Goal: Navigation & Orientation: Find specific page/section

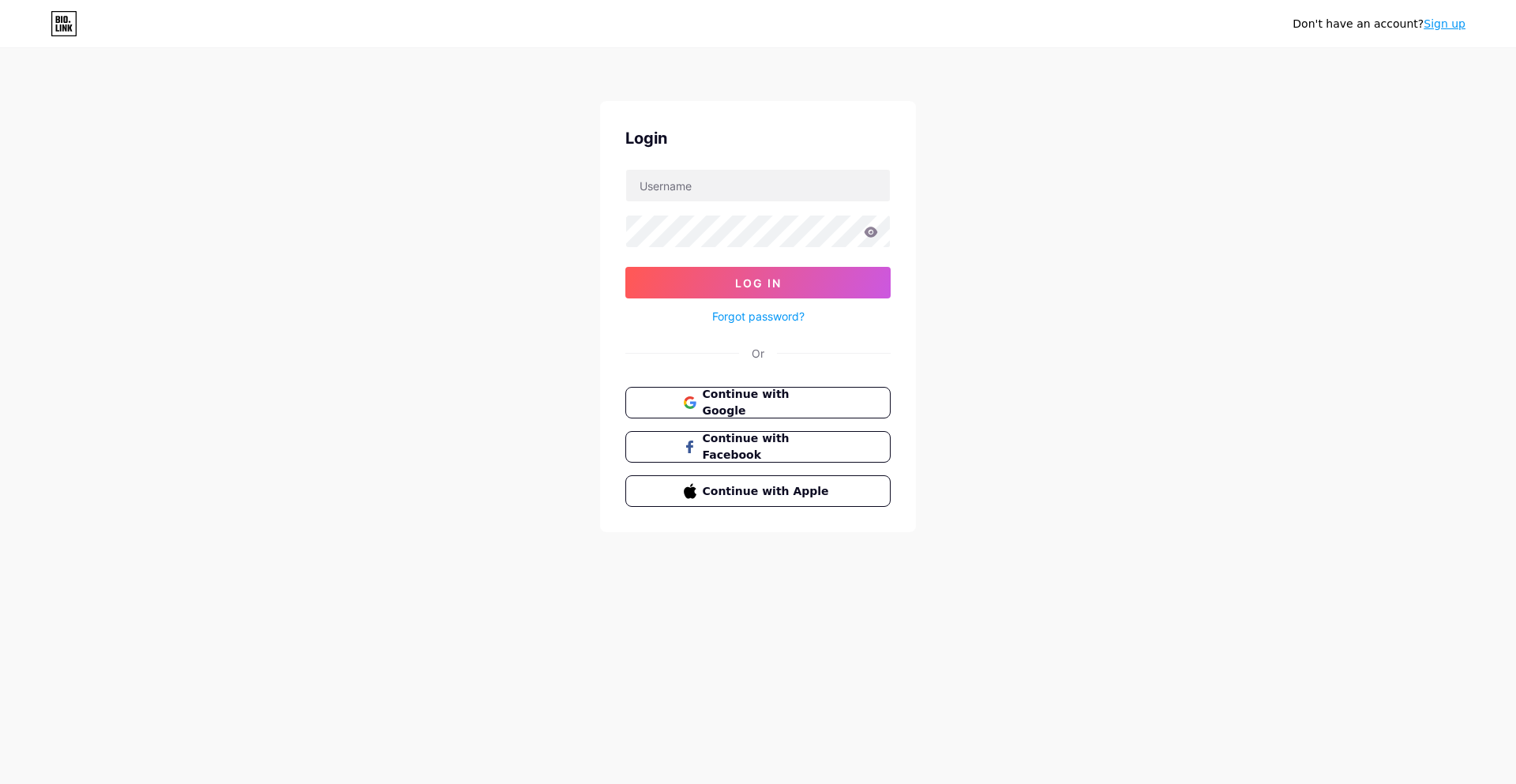
click at [1, 455] on div "Don't have an account? Sign up Login Log In Forgot password? Or Continue with G…" at bounding box center [758, 291] width 1516 height 583
click at [3, 457] on div "Don't have an account? Sign up Login Log In Forgot password? Or Continue with G…" at bounding box center [758, 291] width 1516 height 583
click at [0, 456] on div "Don't have an account? Sign up Login Log In Forgot password? Or Continue with G…" at bounding box center [758, 291] width 1516 height 583
click at [2, 455] on div "Don't have an account? Sign up Login Log In Forgot password? Or Continue with G…" at bounding box center [758, 291] width 1516 height 583
click at [3, 457] on div "Don't have an account? Sign up Login Log In Forgot password? Or Continue with G…" at bounding box center [758, 291] width 1516 height 583
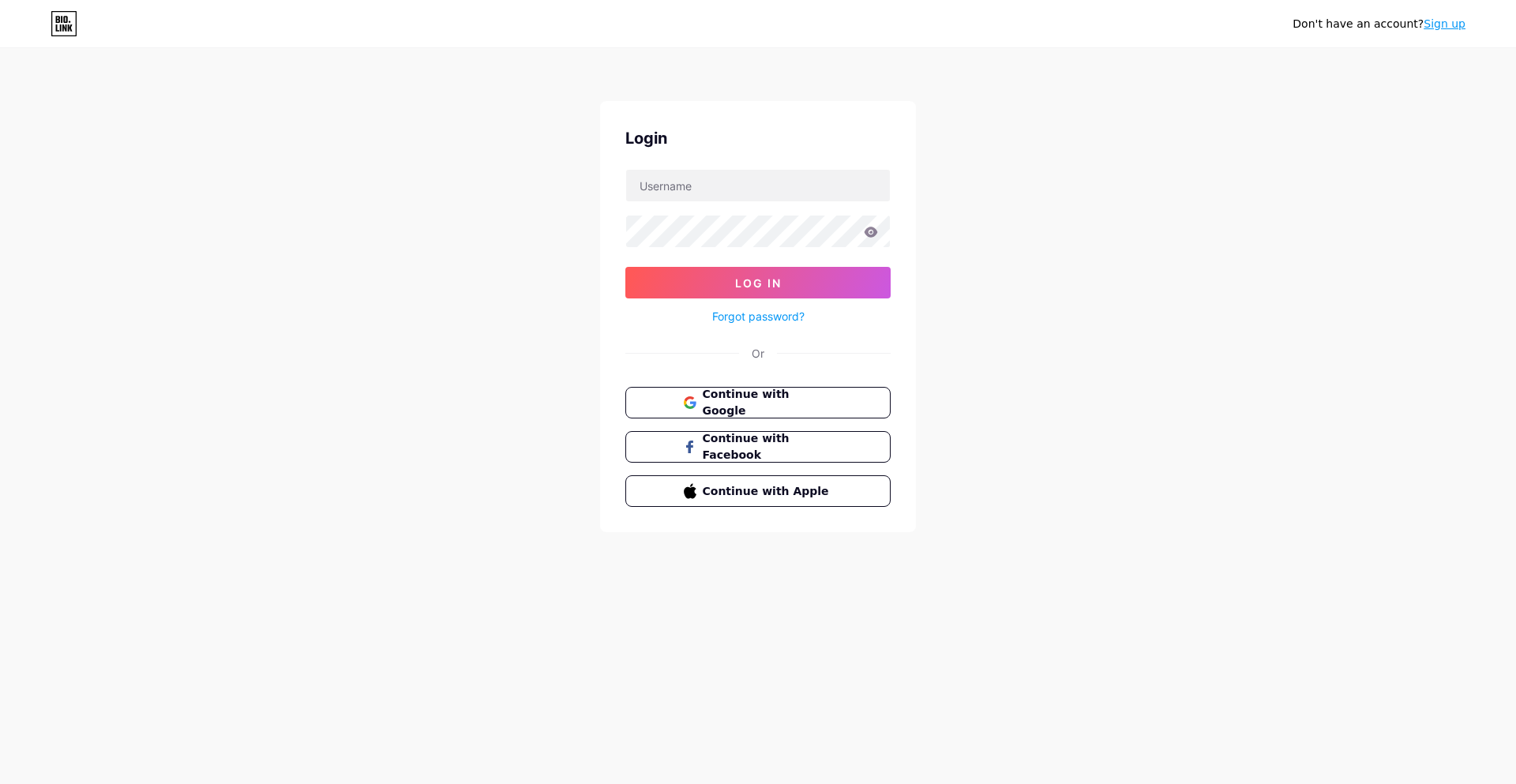
click at [1, 455] on div "Don't have an account? Sign up Login Log In Forgot password? Or Continue with G…" at bounding box center [758, 291] width 1516 height 583
click at [2, 457] on div "Don't have an account? Sign up Login Log In Forgot password? Or Continue with G…" at bounding box center [758, 291] width 1516 height 583
click at [1, 458] on div "Don't have an account? Sign up Login Log In Forgot password? Or Continue with G…" at bounding box center [758, 291] width 1516 height 583
click at [0, 457] on div "Don't have an account? Sign up Login Log In Forgot password? Or Continue with G…" at bounding box center [758, 291] width 1516 height 583
click at [0, 456] on div "Don't have an account? Sign up Login Log In Forgot password? Or Continue with G…" at bounding box center [758, 291] width 1516 height 583
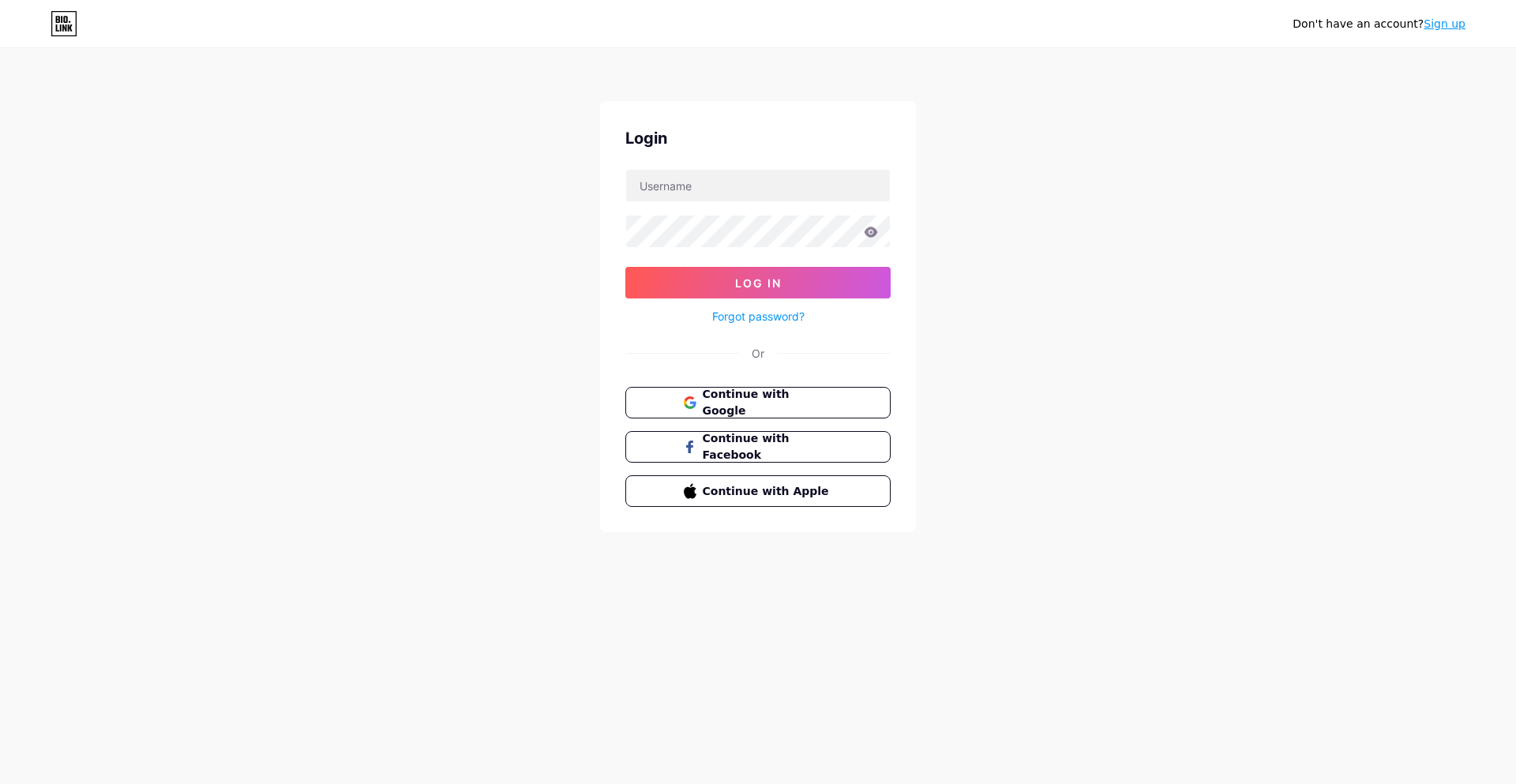
click at [2, 455] on div "Don't have an account? Sign up Login Log In Forgot password? Or Continue with G…" at bounding box center [758, 291] width 1516 height 583
click at [1, 456] on div "Don't have an account? Sign up Login Log In Forgot password? Or Continue with G…" at bounding box center [758, 291] width 1516 height 583
click at [2, 456] on div "Don't have an account? Sign up Login Log In Forgot password? Or Continue with G…" at bounding box center [758, 291] width 1516 height 583
click at [2, 457] on div "Don't have an account? Sign up Login Log In Forgot password? Or Continue with G…" at bounding box center [758, 291] width 1516 height 583
click at [2, 455] on div "Don't have an account? Sign up Login Log In Forgot password? Or Continue with G…" at bounding box center [758, 291] width 1516 height 583
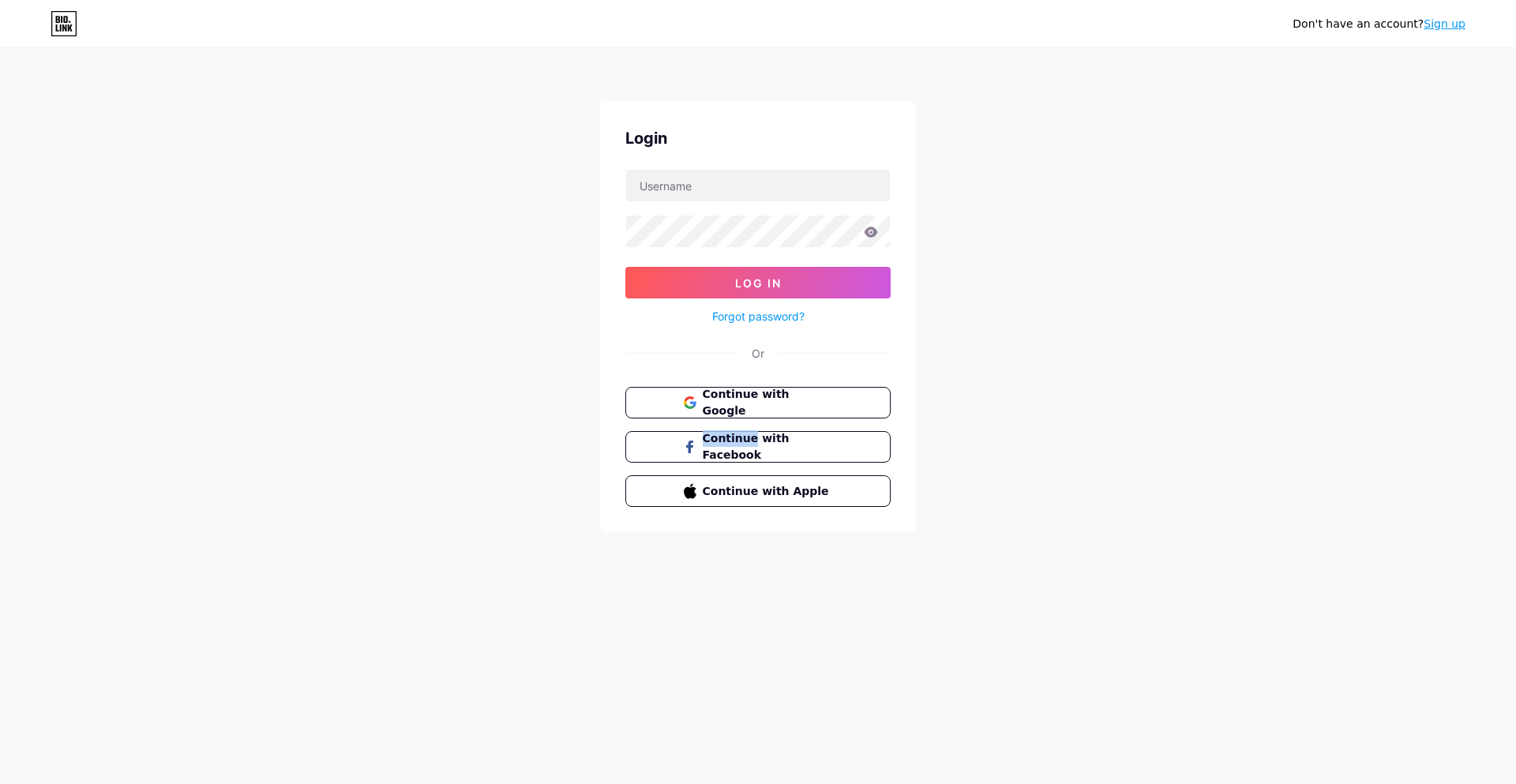
click at [1, 457] on div "Don't have an account? Sign up Login Log In Forgot password? Or Continue with G…" at bounding box center [758, 291] width 1516 height 583
click at [0, 458] on div "Don't have an account? Sign up Login Log In Forgot password? Or Continue with G…" at bounding box center [758, 291] width 1516 height 583
click at [2, 457] on div "Don't have an account? Sign up Login Log In Forgot password? Or Continue with G…" at bounding box center [758, 291] width 1516 height 583
click at [1, 455] on div "Don't have an account? Sign up Login Log In Forgot password? Or Continue with G…" at bounding box center [758, 291] width 1516 height 583
click at [3, 456] on div "Don't have an account? Sign up Login Log In Forgot password? Or Continue with G…" at bounding box center [758, 291] width 1516 height 583
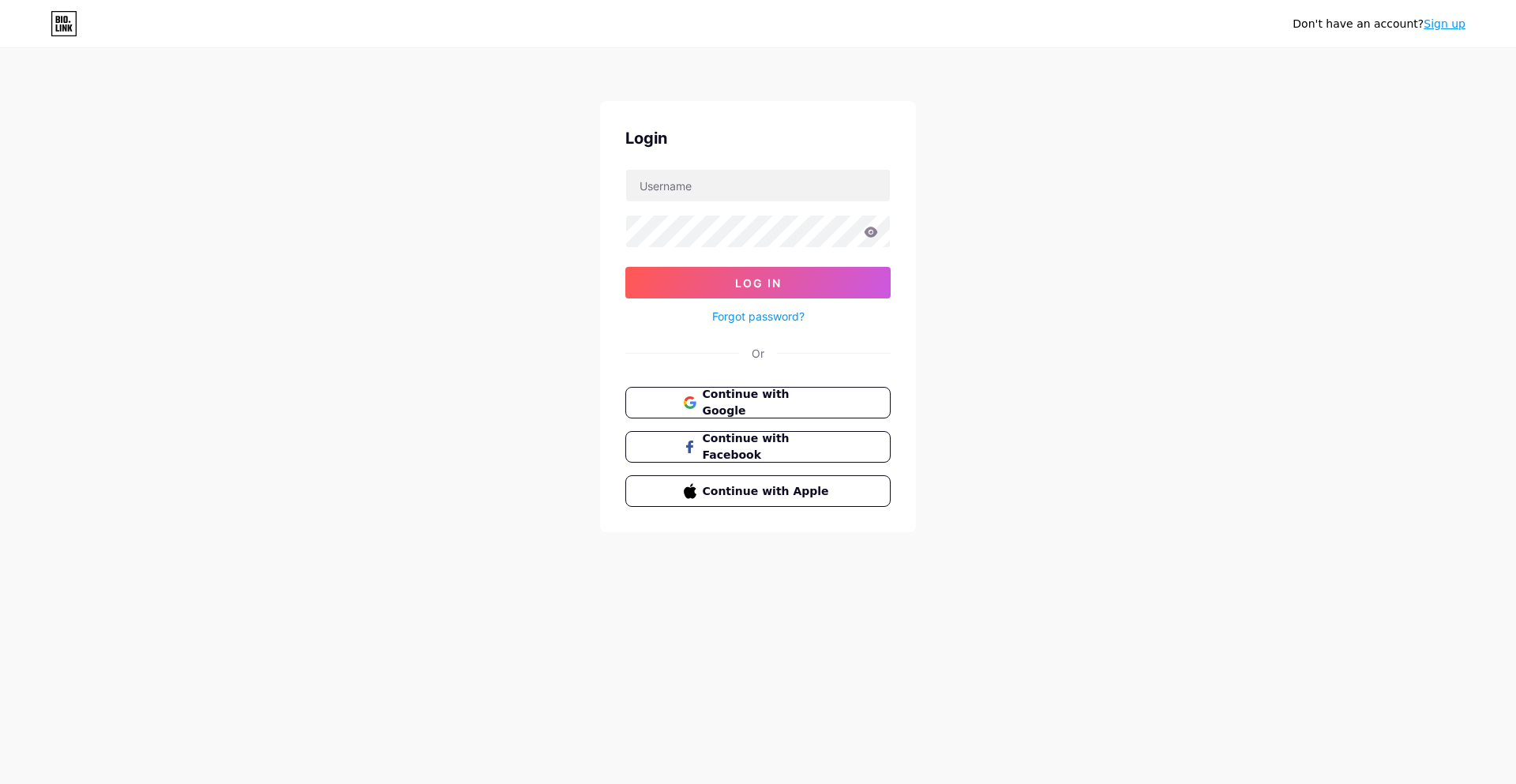
click at [3, 455] on div "Don't have an account? Sign up Login Log In Forgot password? Or Continue with G…" at bounding box center [758, 291] width 1516 height 583
click at [2, 457] on div "Don't have an account? Sign up Login Log In Forgot password? Or Continue with G…" at bounding box center [758, 291] width 1516 height 583
click at [2, 455] on div "Don't have an account? Sign up Login Log In Forgot password? Or Continue with G…" at bounding box center [758, 291] width 1516 height 583
click at [3, 456] on div "Don't have an account? Sign up Login Log In Forgot password? Or Continue with G…" at bounding box center [758, 291] width 1516 height 583
click at [3, 457] on div "Don't have an account? Sign up Login Log In Forgot password? Or Continue with G…" at bounding box center [758, 291] width 1516 height 583
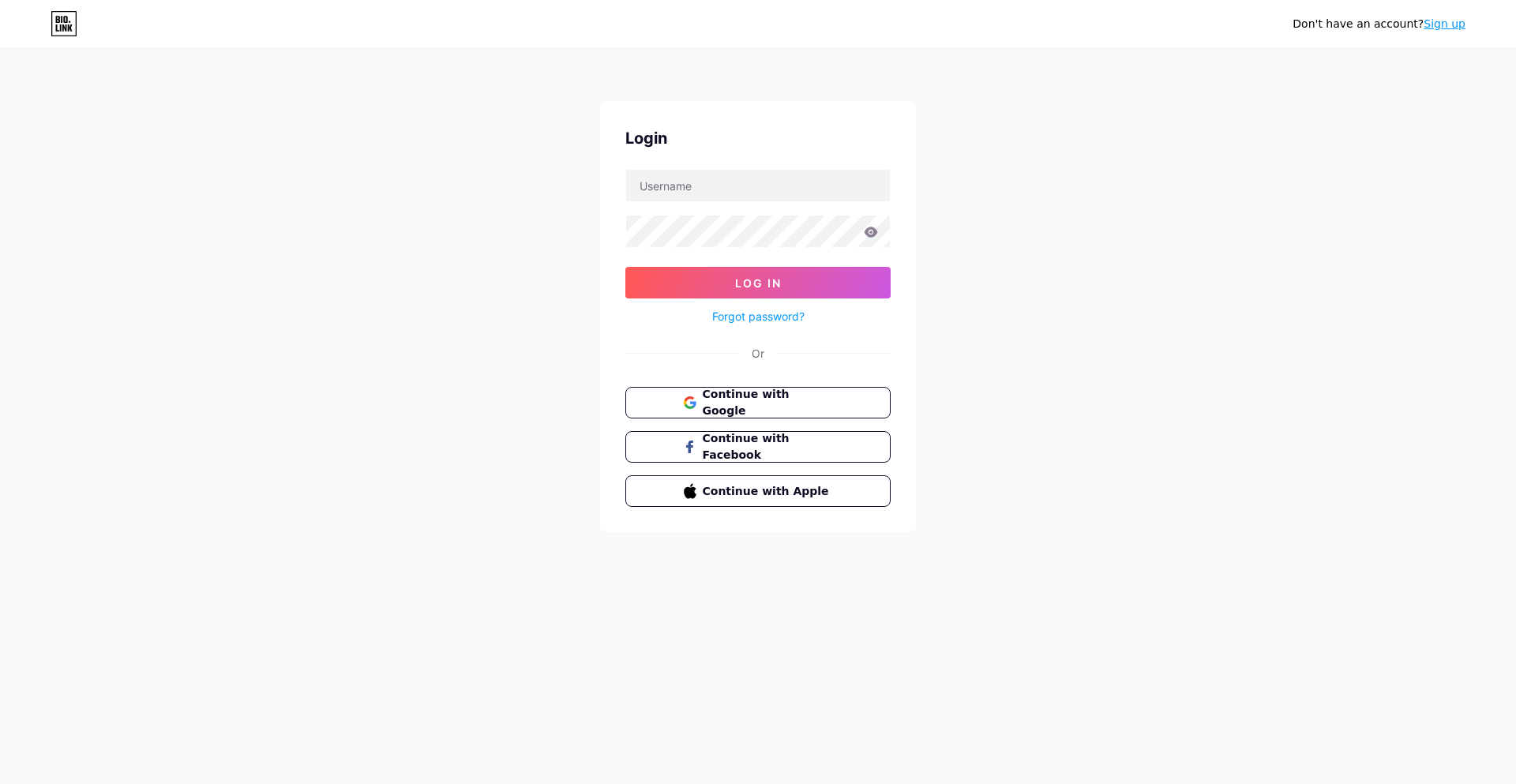
click at [2, 457] on div "Don't have an account? Sign up Login Log In Forgot password? Or Continue with G…" at bounding box center [758, 291] width 1516 height 583
click at [1, 455] on div "Don't have an account? Sign up Login Log In Forgot password? Or Continue with G…" at bounding box center [758, 291] width 1516 height 583
click at [1, 458] on div "Don't have an account? Sign up Login Log In Forgot password? Or Continue with G…" at bounding box center [758, 291] width 1516 height 583
click at [2, 457] on div "Don't have an account? Sign up Login Log In Forgot password? Or Continue with G…" at bounding box center [758, 291] width 1516 height 583
click at [3, 455] on div "Don't have an account? Sign up Login Log In Forgot password? Or Continue with G…" at bounding box center [758, 291] width 1516 height 583
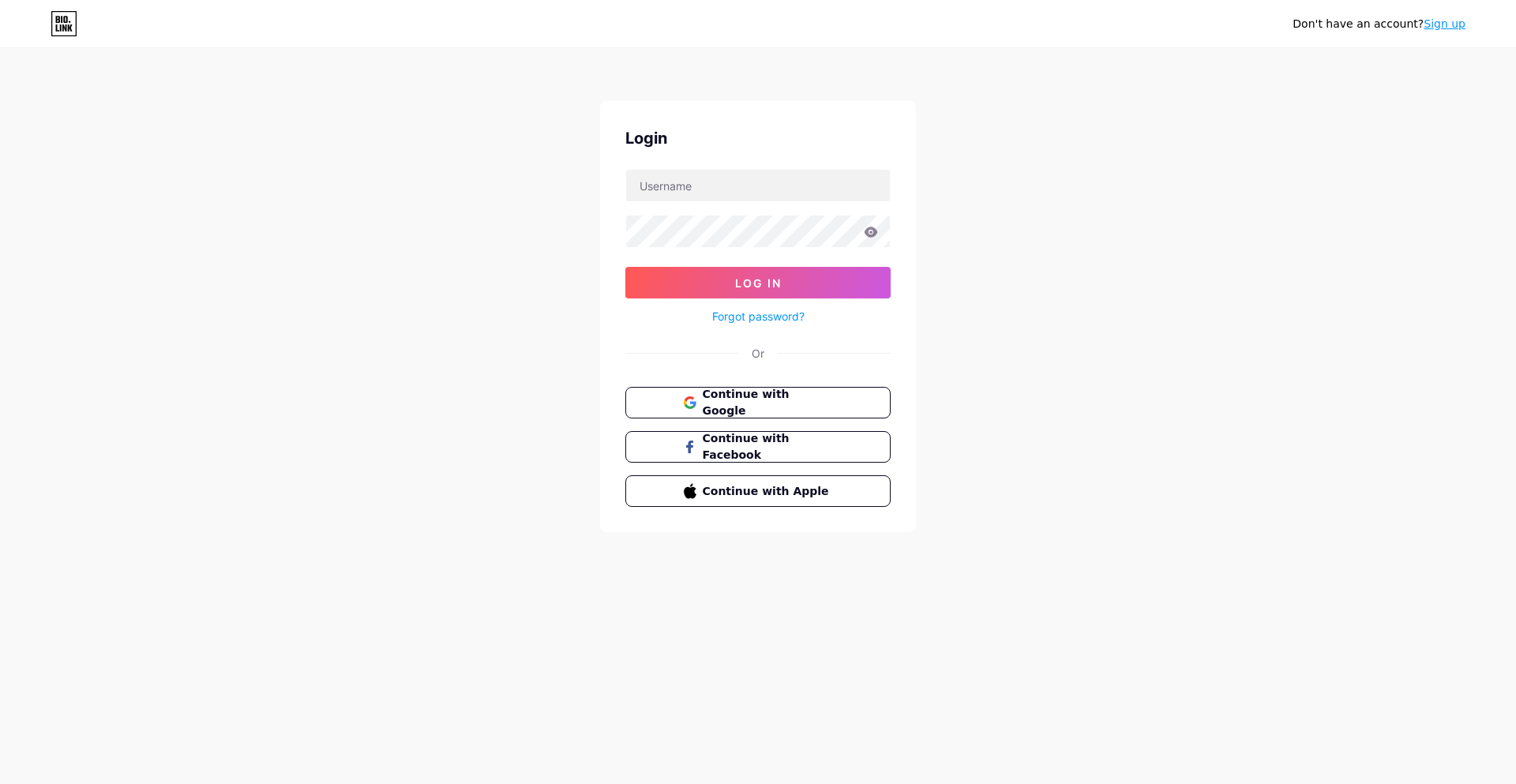
click at [2, 455] on div "Don't have an account? Sign up Login Log In Forgot password? Or Continue with G…" at bounding box center [758, 291] width 1516 height 583
click at [2, 457] on div "Don't have an account? Sign up Login Log In Forgot password? Or Continue with G…" at bounding box center [758, 291] width 1516 height 583
click at [2, 456] on div "Don't have an account? Sign up Login Log In Forgot password? Or Continue with G…" at bounding box center [758, 291] width 1516 height 583
click at [3, 455] on div "Don't have an account? Sign up Login Log In Forgot password? Or Continue with G…" at bounding box center [758, 291] width 1516 height 583
click at [2, 455] on div "Don't have an account? Sign up Login Log In Forgot password? Or Continue with G…" at bounding box center [758, 291] width 1516 height 583
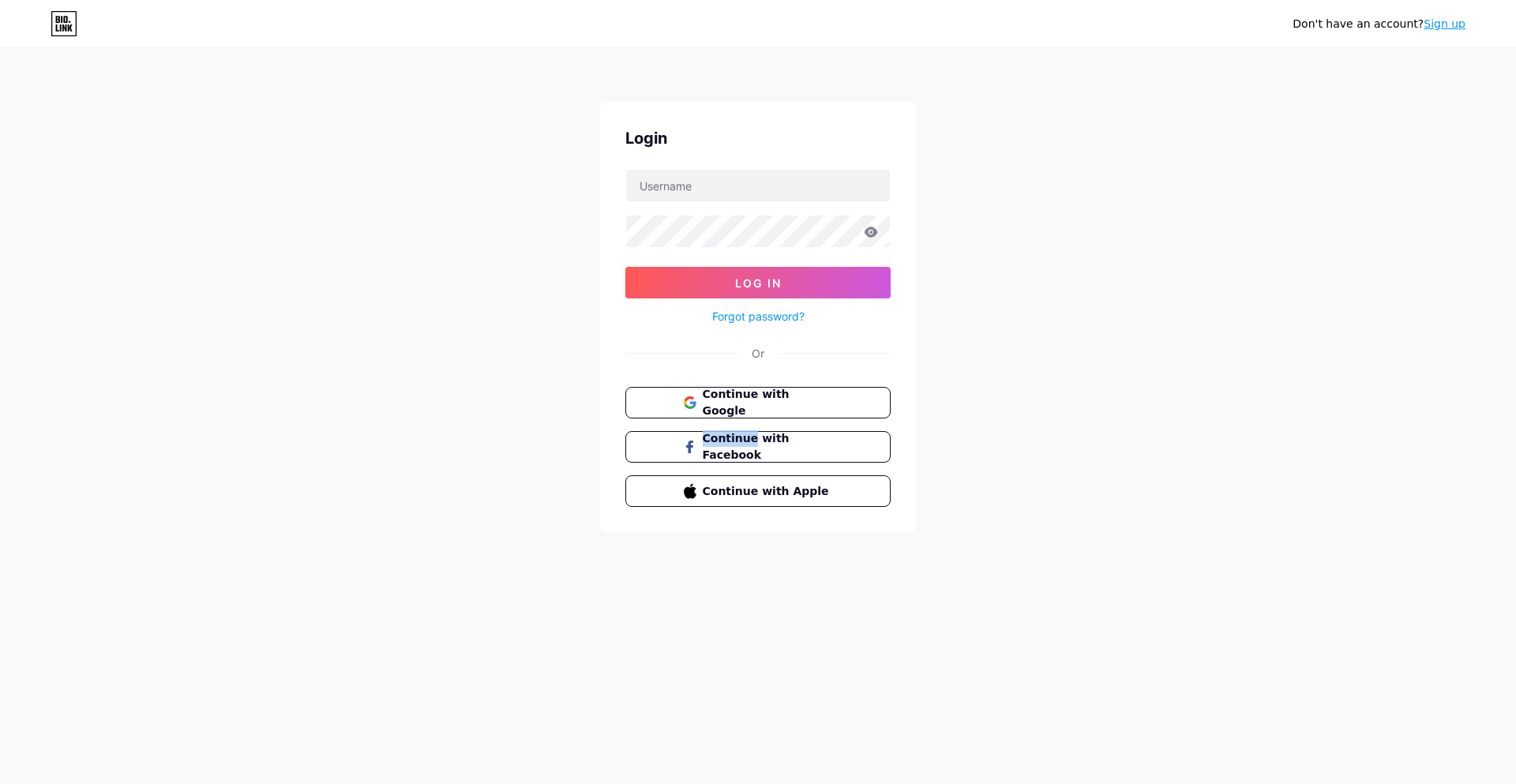
click at [0, 457] on div "Don't have an account? Sign up Login Log In Forgot password? Or Continue with G…" at bounding box center [758, 291] width 1516 height 583
click at [2, 456] on div "Don't have an account? Sign up Login Log In Forgot password? Or Continue with G…" at bounding box center [758, 291] width 1516 height 583
click at [2, 457] on div "Don't have an account? Sign up Login Log In Forgot password? Or Continue with G…" at bounding box center [758, 291] width 1516 height 583
click at [3, 455] on div "Don't have an account? Sign up Login Log In Forgot password? Or Continue with G…" at bounding box center [758, 291] width 1516 height 583
click at [2, 458] on div "Don't have an account? Sign up Login Log In Forgot password? Or Continue with G…" at bounding box center [758, 291] width 1516 height 583
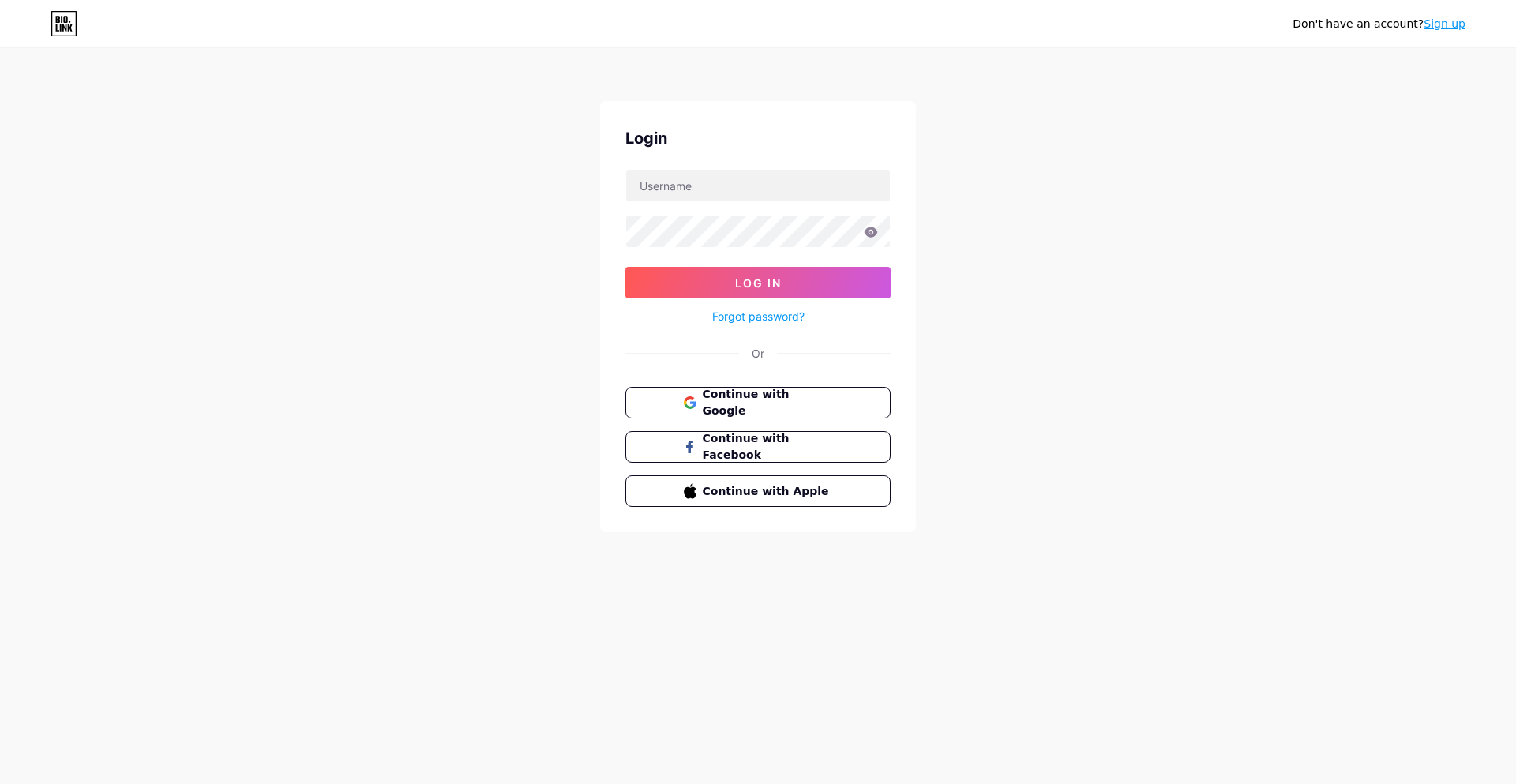
click at [2, 457] on div "Don't have an account? Sign up Login Log In Forgot password? Or Continue with G…" at bounding box center [758, 291] width 1516 height 583
click at [2, 457] on div "Don't have an account? Sign up Login Log In Forgot password? Or Continue with G…" at bounding box center [758, 291] width 1516 height 583
click at [1, 458] on div "Don't have an account? Sign up Login Log In Forgot password? Or Continue with G…" at bounding box center [758, 291] width 1516 height 583
click at [1, 457] on div "Don't have an account? Sign up Login Log In Forgot password? Or Continue with G…" at bounding box center [758, 291] width 1516 height 583
click at [1, 458] on div "Don't have an account? Sign up Login Log In Forgot password? Or Continue with G…" at bounding box center [758, 291] width 1516 height 583
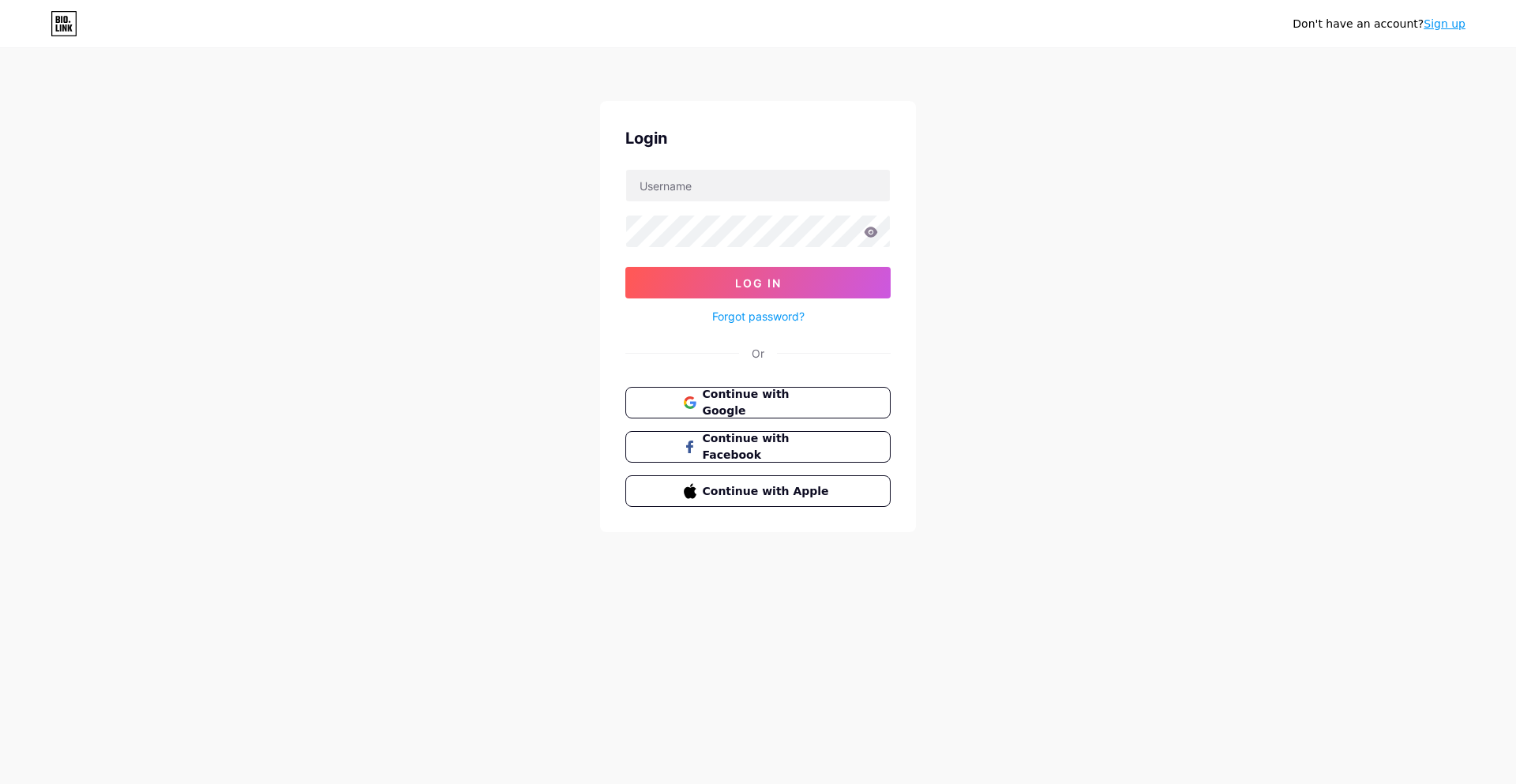
click at [1, 458] on div "Don't have an account? Sign up Login Log In Forgot password? Or Continue with G…" at bounding box center [758, 291] width 1516 height 583
click at [2, 458] on div "Don't have an account? Sign up Login Log In Forgot password? Or Continue with G…" at bounding box center [758, 291] width 1516 height 583
click at [0, 458] on div "Don't have an account? Sign up Login Log In Forgot password? Or Continue with G…" at bounding box center [758, 291] width 1516 height 583
click at [0, 457] on div "Don't have an account? Sign up Login Log In Forgot password? Or Continue with G…" at bounding box center [758, 291] width 1516 height 583
click at [2, 456] on div "Don't have an account? Sign up Login Log In Forgot password? Or Continue with G…" at bounding box center [758, 291] width 1516 height 583
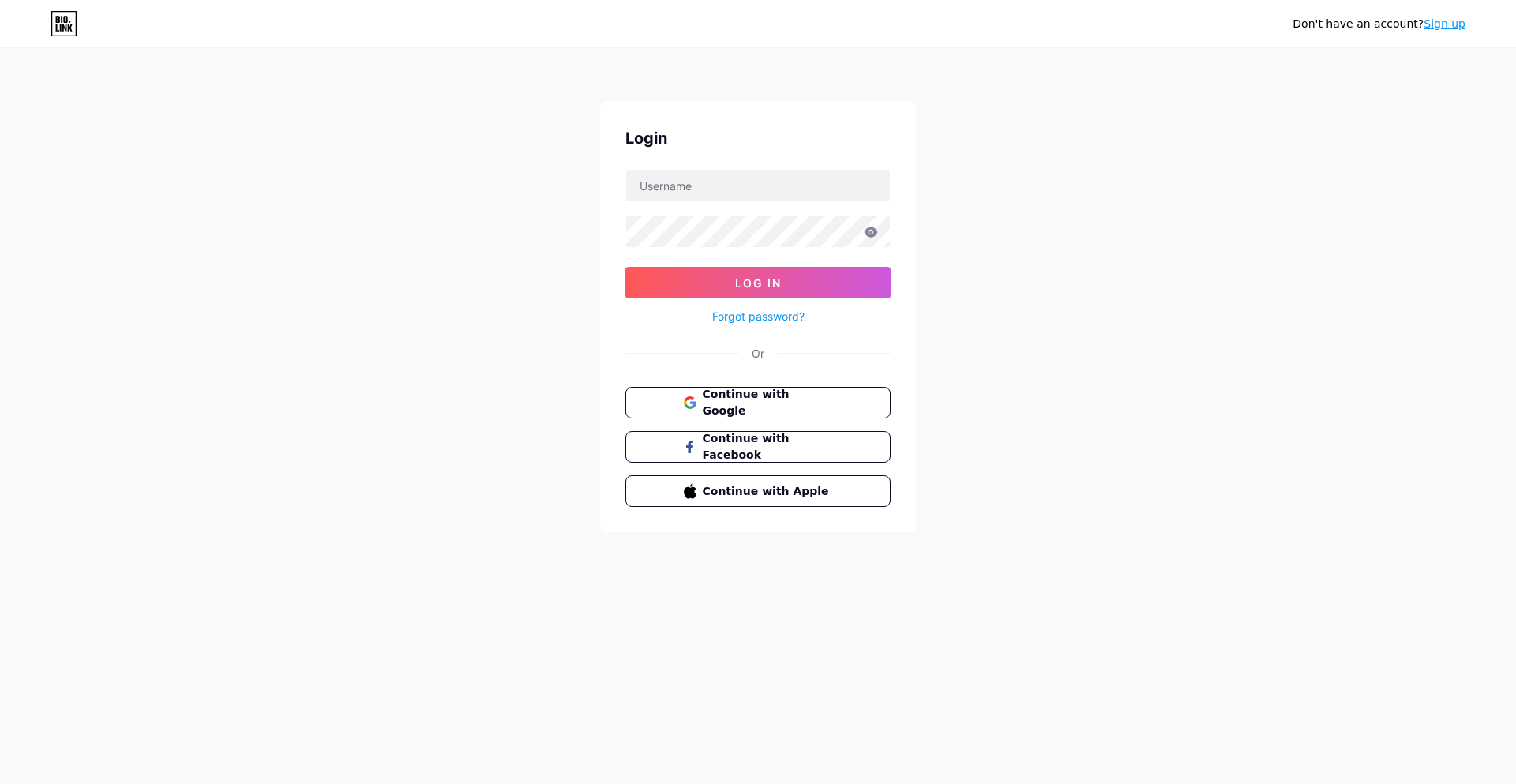
click at [2, 457] on div "Don't have an account? Sign up Login Log In Forgot password? Or Continue with G…" at bounding box center [758, 291] width 1516 height 583
click at [2, 455] on div "Don't have an account? Sign up Login Log In Forgot password? Or Continue with G…" at bounding box center [758, 291] width 1516 height 583
click at [0, 457] on div "Don't have an account? Sign up Login Log In Forgot password? Or Continue with G…" at bounding box center [758, 291] width 1516 height 583
click at [3, 457] on div "Don't have an account? Sign up Login Log In Forgot password? Or Continue with G…" at bounding box center [758, 291] width 1516 height 583
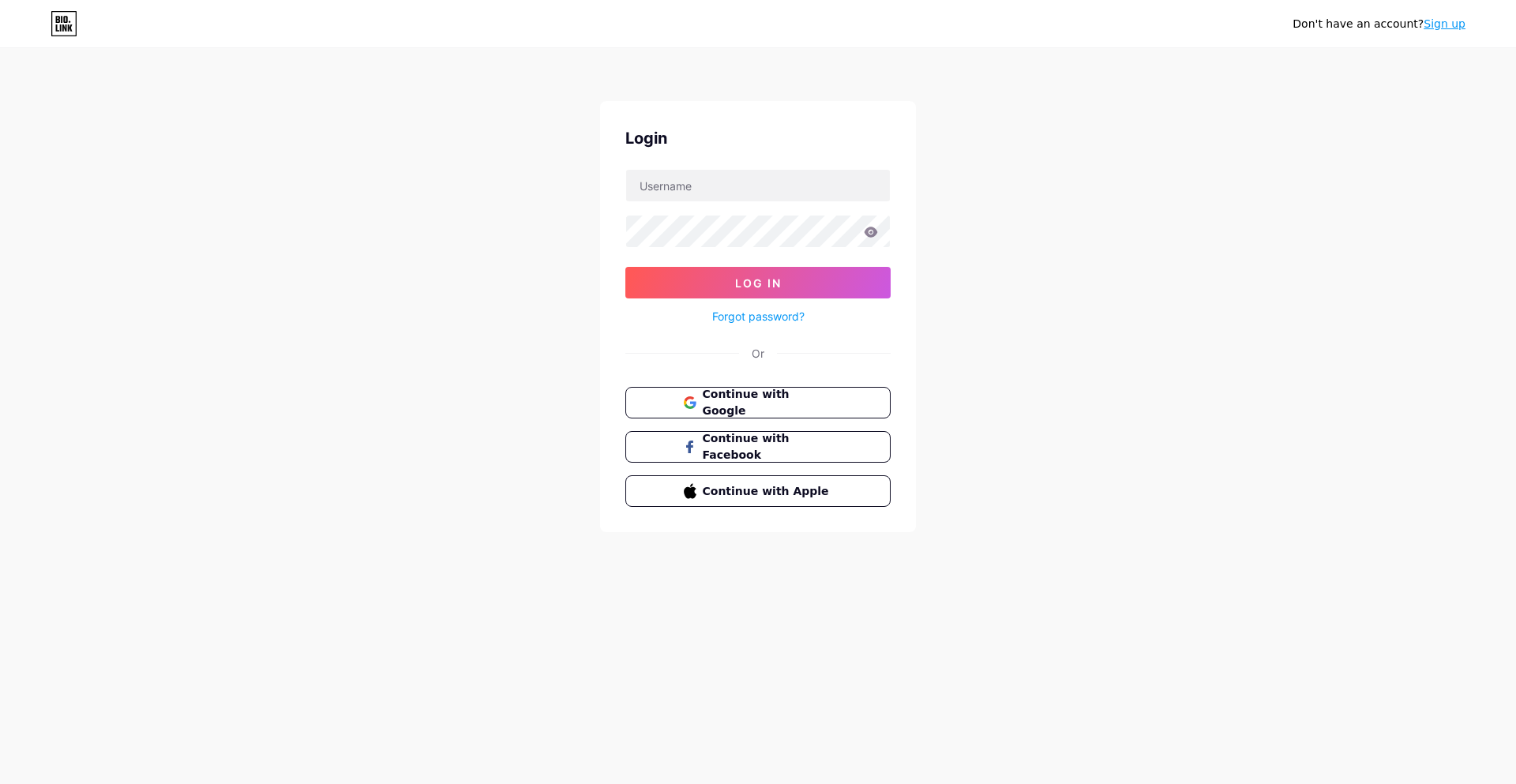
click at [1, 457] on div "Don't have an account? Sign up Login Log In Forgot password? Or Continue with G…" at bounding box center [758, 291] width 1516 height 583
click at [1, 455] on div "Don't have an account? Sign up Login Log In Forgot password? Or Continue with G…" at bounding box center [758, 291] width 1516 height 583
click at [3, 457] on div "Don't have an account? Sign up Login Log In Forgot password? Or Continue with G…" at bounding box center [758, 291] width 1516 height 583
click at [3, 455] on div "Don't have an account? Sign up Login Log In Forgot password? Or Continue with G…" at bounding box center [758, 291] width 1516 height 583
click at [0, 457] on div "Don't have an account? Sign up Login Log In Forgot password? Or Continue with G…" at bounding box center [758, 291] width 1516 height 583
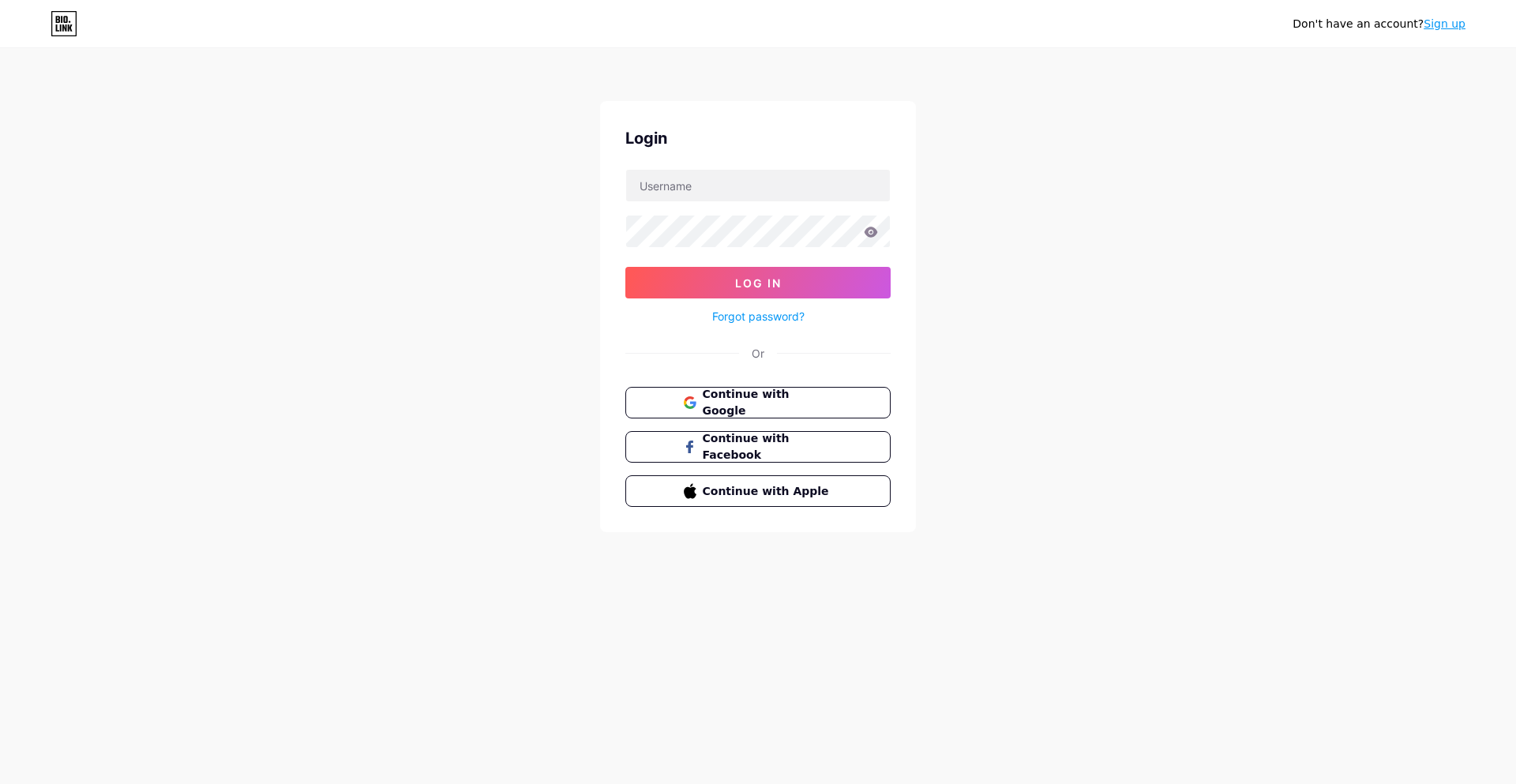
click at [3, 457] on div "Don't have an account? Sign up Login Log In Forgot password? Or Continue with G…" at bounding box center [758, 291] width 1516 height 583
click at [3, 456] on div "Don't have an account? Sign up Login Log In Forgot password? Or Continue with G…" at bounding box center [758, 291] width 1516 height 583
click at [2, 457] on div "Don't have an account? Sign up Login Log In Forgot password? Or Continue with G…" at bounding box center [758, 291] width 1516 height 583
click at [1, 458] on div "Don't have an account? Sign up Login Log In Forgot password? Or Continue with G…" at bounding box center [758, 291] width 1516 height 583
click at [0, 457] on div "Don't have an account? Sign up Login Log In Forgot password? Or Continue with G…" at bounding box center [758, 291] width 1516 height 583
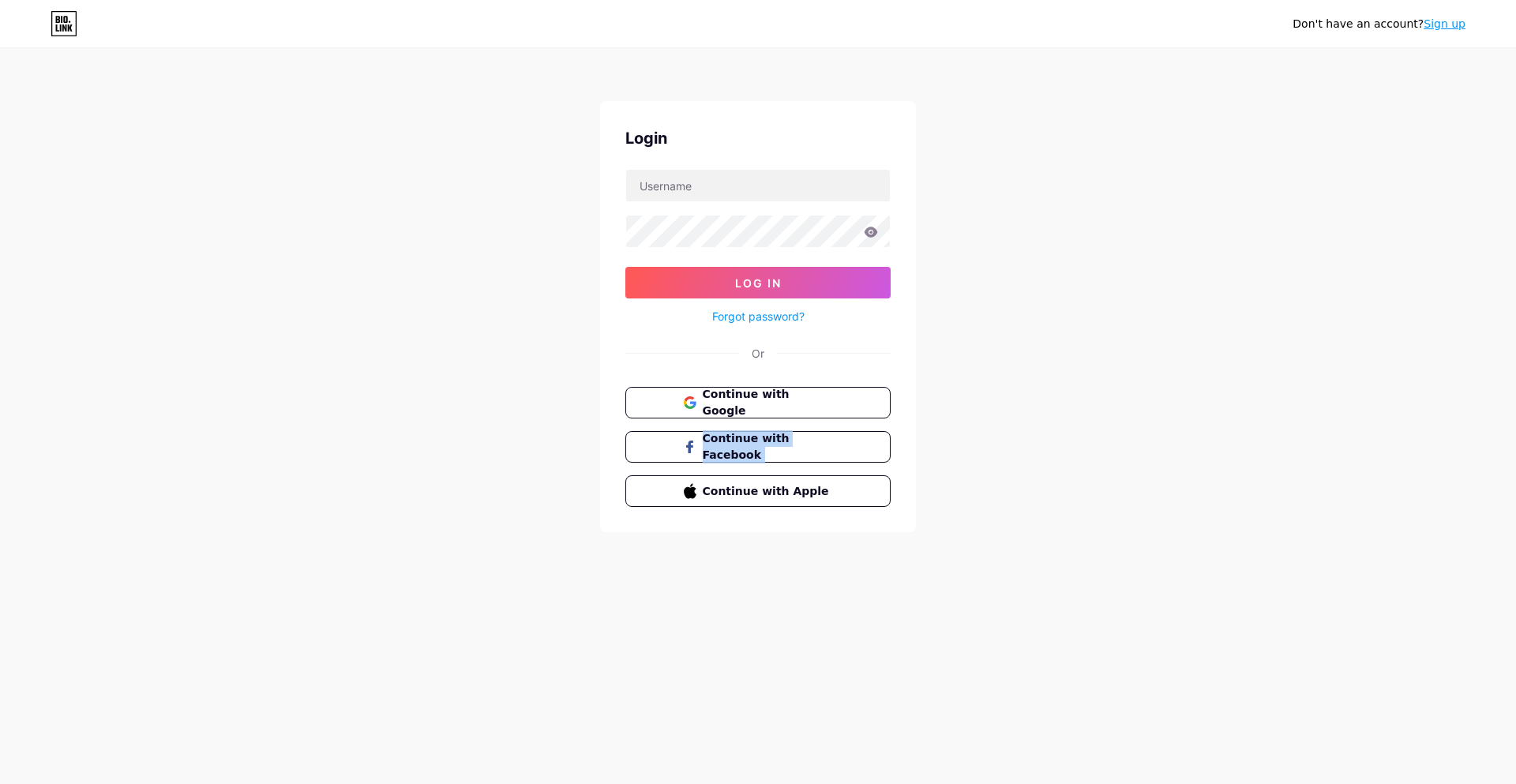
click at [2, 457] on div "Don't have an account? Sign up Login Log In Forgot password? Or Continue with G…" at bounding box center [758, 291] width 1516 height 583
click at [2, 455] on div "Don't have an account? Sign up Login Log In Forgot password? Or Continue with G…" at bounding box center [758, 291] width 1516 height 583
click at [3, 455] on div "Don't have an account? Sign up Login Log In Forgot password? Or Continue with G…" at bounding box center [758, 291] width 1516 height 583
click at [2, 455] on div "Don't have an account? Sign up Login Log In Forgot password? Or Continue with G…" at bounding box center [758, 291] width 1516 height 583
click at [3, 456] on div "Don't have an account? Sign up Login Log In Forgot password? Or Continue with G…" at bounding box center [758, 291] width 1516 height 583
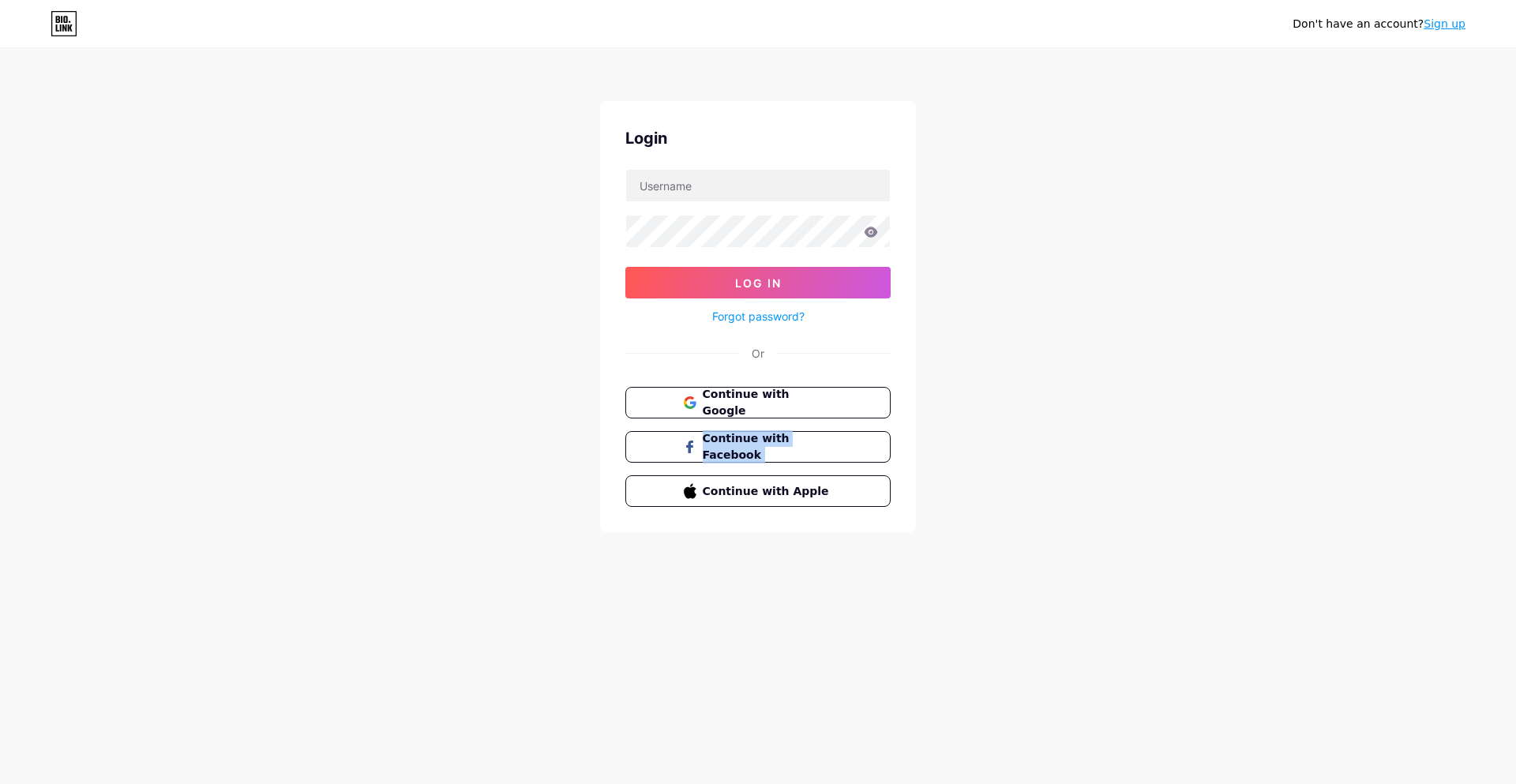
click at [0, 457] on div "Don't have an account? Sign up Login Log In Forgot password? Or Continue with G…" at bounding box center [758, 291] width 1516 height 583
click at [2, 456] on div "Don't have an account? Sign up Login Log In Forgot password? Or Continue with G…" at bounding box center [758, 291] width 1516 height 583
click at [2, 456] on div "Don't have an account? Sign up Login Log In Forgot password? Or Continue with G…" at bounding box center [758, 291] width 1516 height 583
click at [3, 455] on div "Don't have an account? Sign up Login Log In Forgot password? Or Continue with G…" at bounding box center [758, 291] width 1516 height 583
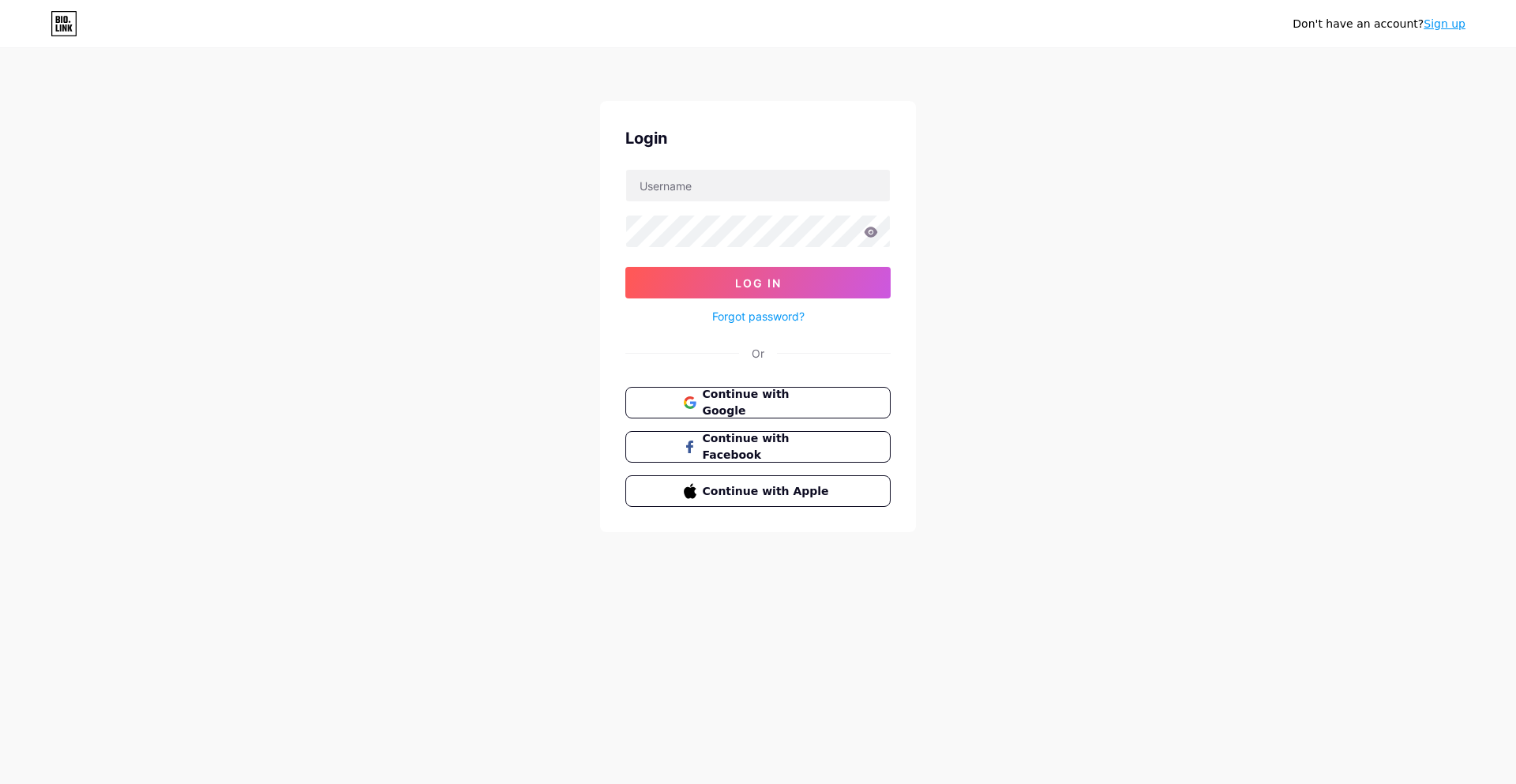
click at [2, 458] on div "Don't have an account? Sign up Login Log In Forgot password? Or Continue with G…" at bounding box center [758, 291] width 1516 height 583
click at [2, 457] on div "Don't have an account? Sign up Login Log In Forgot password? Or Continue with G…" at bounding box center [758, 291] width 1516 height 583
click at [2, 458] on div "Don't have an account? Sign up Login Log In Forgot password? Or Continue with G…" at bounding box center [758, 291] width 1516 height 583
click at [0, 457] on div "Don't have an account? Sign up Login Log In Forgot password? Or Continue with G…" at bounding box center [758, 291] width 1516 height 583
click at [1, 455] on div "Don't have an account? Sign up Login Log In Forgot password? Or Continue with G…" at bounding box center [758, 291] width 1516 height 583
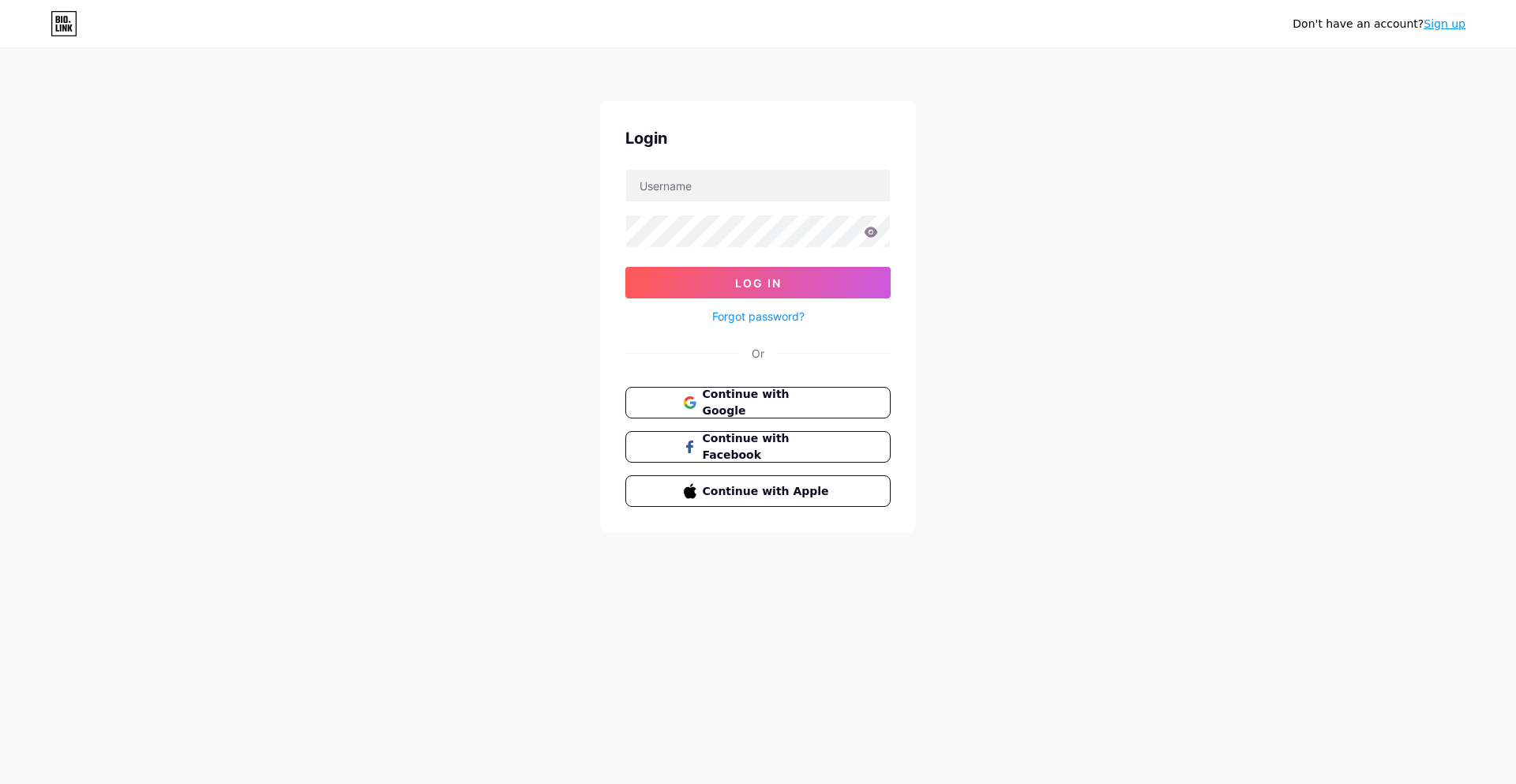
click at [3, 457] on div "Don't have an account? Sign up Login Log In Forgot password? Or Continue with G…" at bounding box center [758, 291] width 1516 height 583
click at [0, 457] on div "Don't have an account? Sign up Login Log In Forgot password? Or Continue with G…" at bounding box center [758, 291] width 1516 height 583
click at [2, 457] on div "Don't have an account? Sign up Login Log In Forgot password? Or Continue with G…" at bounding box center [758, 291] width 1516 height 583
click at [3, 456] on div "Don't have an account? Sign up Login Log In Forgot password? Or Continue with G…" at bounding box center [758, 291] width 1516 height 583
click at [2, 457] on div "Don't have an account? Sign up Login Log In Forgot password? Or Continue with G…" at bounding box center [758, 291] width 1516 height 583
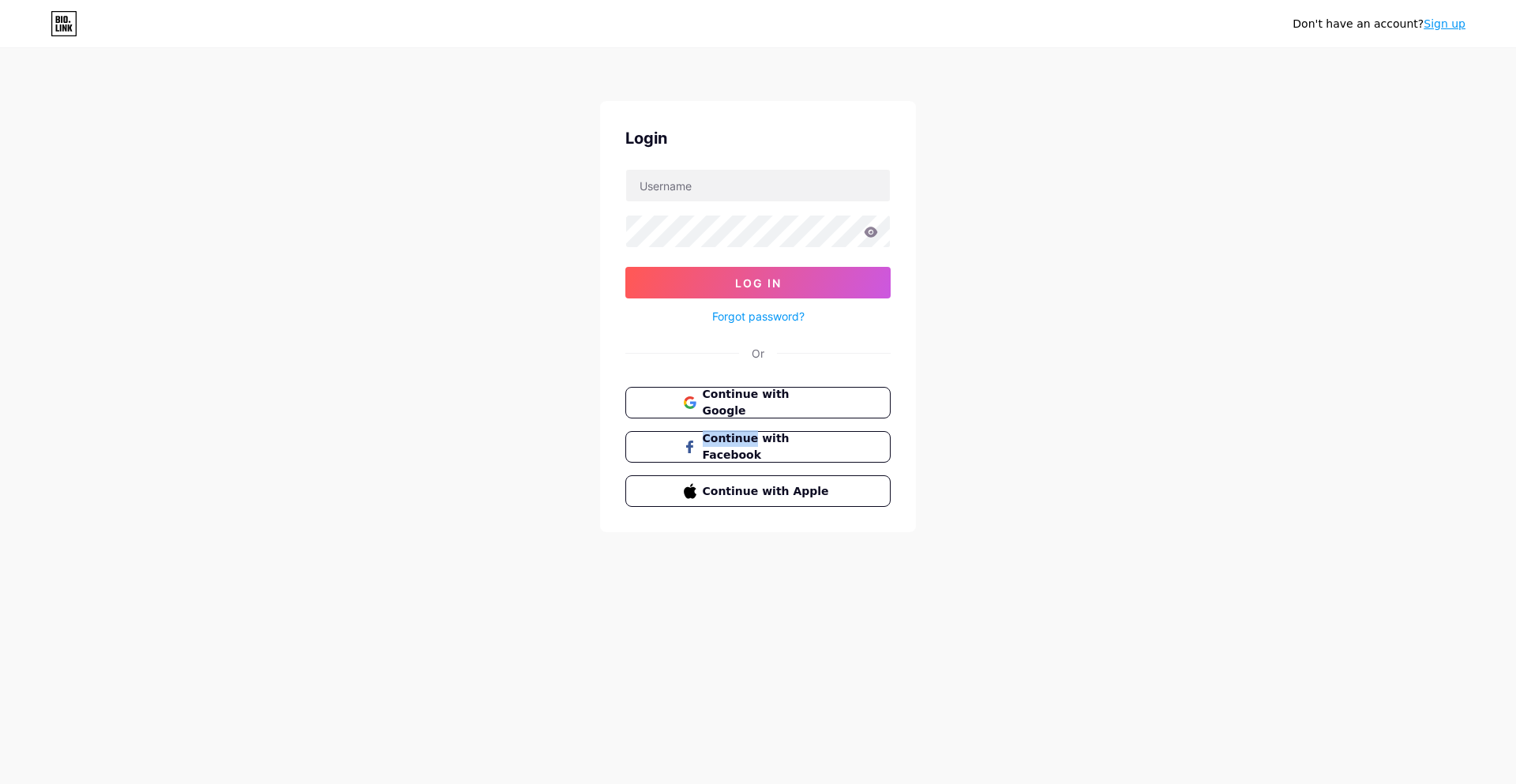
click at [0, 458] on div "Don't have an account? Sign up Login Log In Forgot password? Or Continue with G…" at bounding box center [758, 291] width 1516 height 583
click at [2, 457] on div "Don't have an account? Sign up Login Log In Forgot password? Or Continue with G…" at bounding box center [758, 291] width 1516 height 583
click at [0, 455] on div "Don't have an account? Sign up Login Log In Forgot password? Or Continue with G…" at bounding box center [758, 291] width 1516 height 583
click at [2, 456] on div "Don't have an account? Sign up Login Log In Forgot password? Or Continue with G…" at bounding box center [758, 291] width 1516 height 583
click at [2, 457] on div "Don't have an account? Sign up Login Log In Forgot password? Or Continue with G…" at bounding box center [758, 291] width 1516 height 583
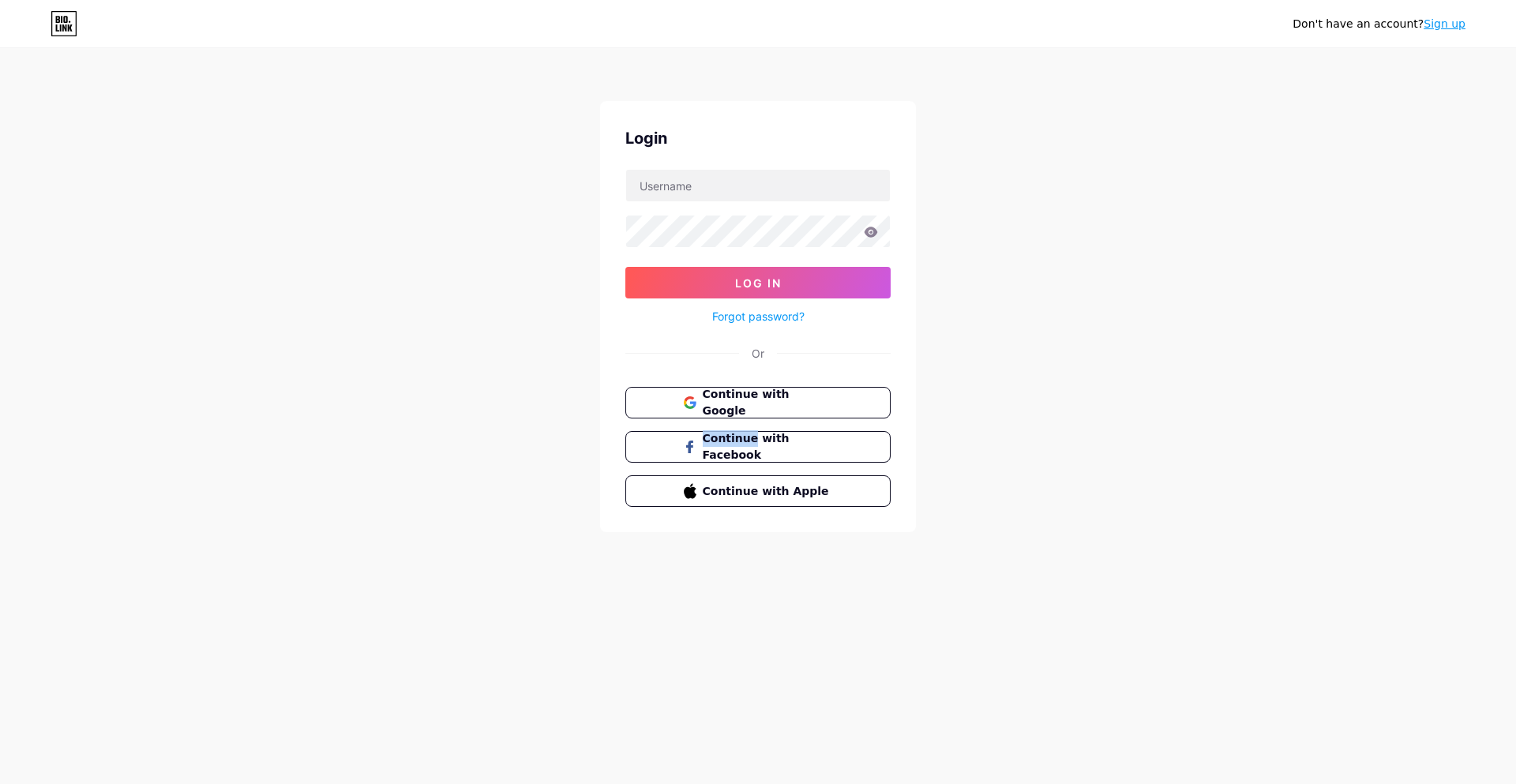
click at [2, 455] on div "Don't have an account? Sign up Login Log In Forgot password? Or Continue with G…" at bounding box center [758, 291] width 1516 height 583
click at [2, 456] on div "Don't have an account? Sign up Login Log In Forgot password? Or Continue with G…" at bounding box center [758, 291] width 1516 height 583
click at [2, 457] on div "Don't have an account? Sign up Login Log In Forgot password? Or Continue with G…" at bounding box center [758, 291] width 1516 height 583
click at [1, 457] on div "Don't have an account? Sign up Login Log In Forgot password? Or Continue with G…" at bounding box center [758, 291] width 1516 height 583
click at [0, 457] on div "Don't have an account? Sign up Login Log In Forgot password? Or Continue with G…" at bounding box center [758, 291] width 1516 height 583
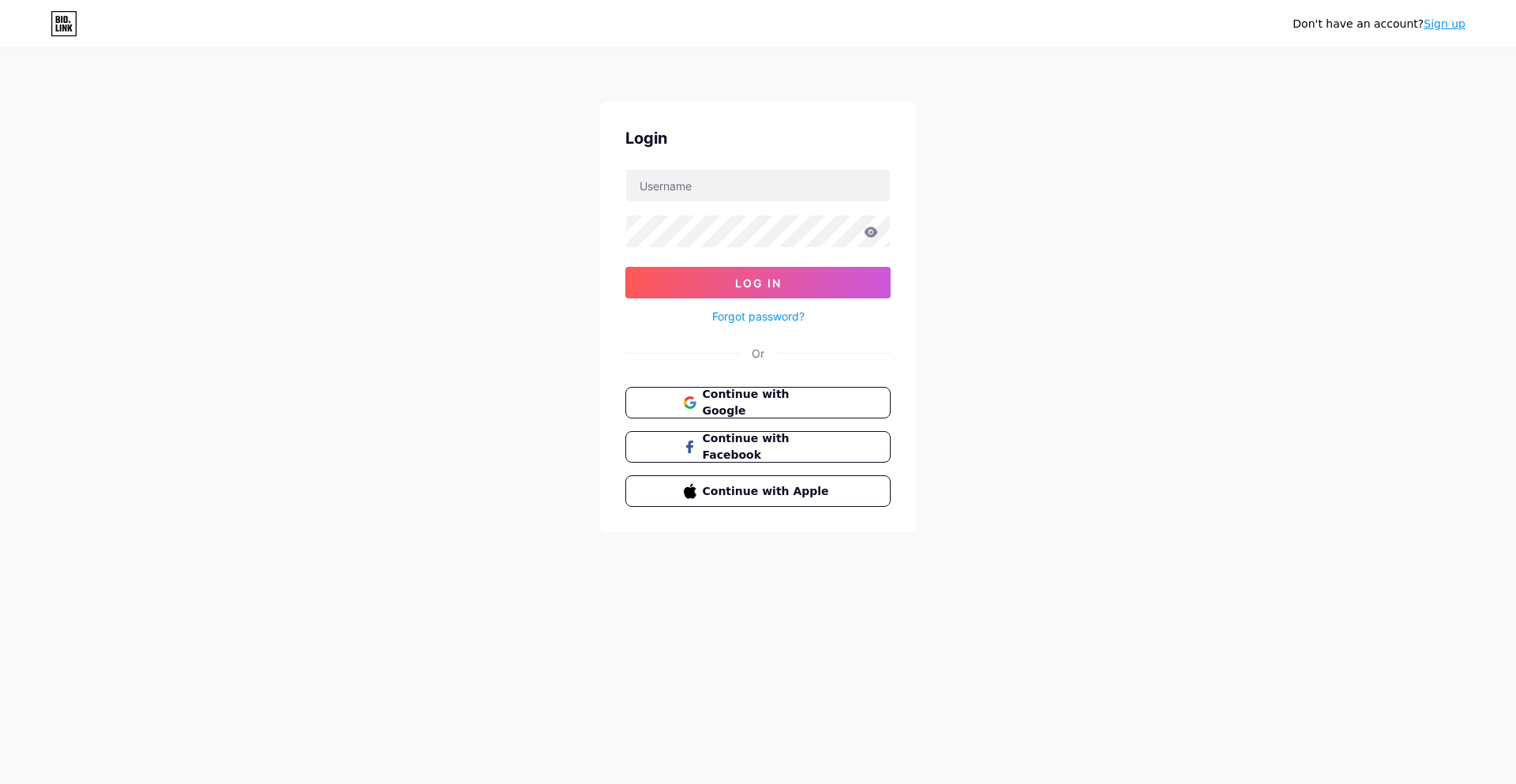
click at [2, 455] on div "Don't have an account? Sign up Login Log In Forgot password? Or Continue with G…" at bounding box center [758, 291] width 1516 height 583
click at [0, 455] on div "Don't have an account? Sign up Login Log In Forgot password? Or Continue with G…" at bounding box center [758, 291] width 1516 height 583
click at [2, 456] on div "Don't have an account? Sign up Login Log In Forgot password? Or Continue with G…" at bounding box center [758, 291] width 1516 height 583
click at [1, 457] on div "Don't have an account? Sign up Login Log In Forgot password? Or Continue with G…" at bounding box center [758, 291] width 1516 height 583
click at [0, 455] on div "Don't have an account? Sign up Login Log In Forgot password? Or Continue with G…" at bounding box center [758, 291] width 1516 height 583
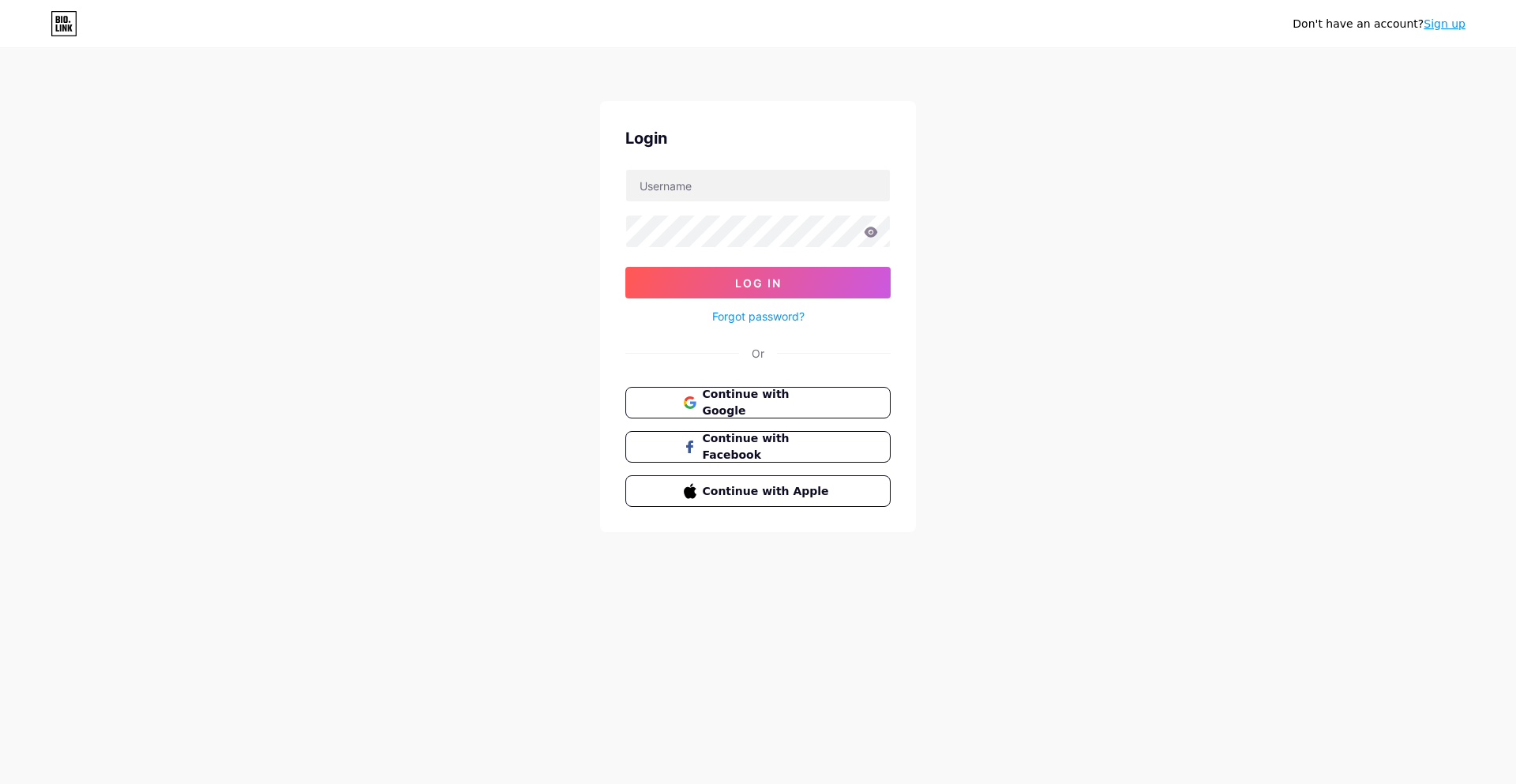
click at [0, 455] on div "Don't have an account? Sign up Login Log In Forgot password? Or Continue with G…" at bounding box center [758, 291] width 1516 height 583
click at [2, 455] on div "Don't have an account? Sign up Login Log In Forgot password? Or Continue with G…" at bounding box center [758, 291] width 1516 height 583
click at [0, 457] on div "Don't have an account? Sign up Login Log In Forgot password? Or Continue with G…" at bounding box center [758, 291] width 1516 height 583
click at [1, 457] on div "Don't have an account? Sign up Login Log In Forgot password? Or Continue with G…" at bounding box center [758, 291] width 1516 height 583
click at [3, 456] on div "Don't have an account? Sign up Login Log In Forgot password? Or Continue with G…" at bounding box center [758, 291] width 1516 height 583
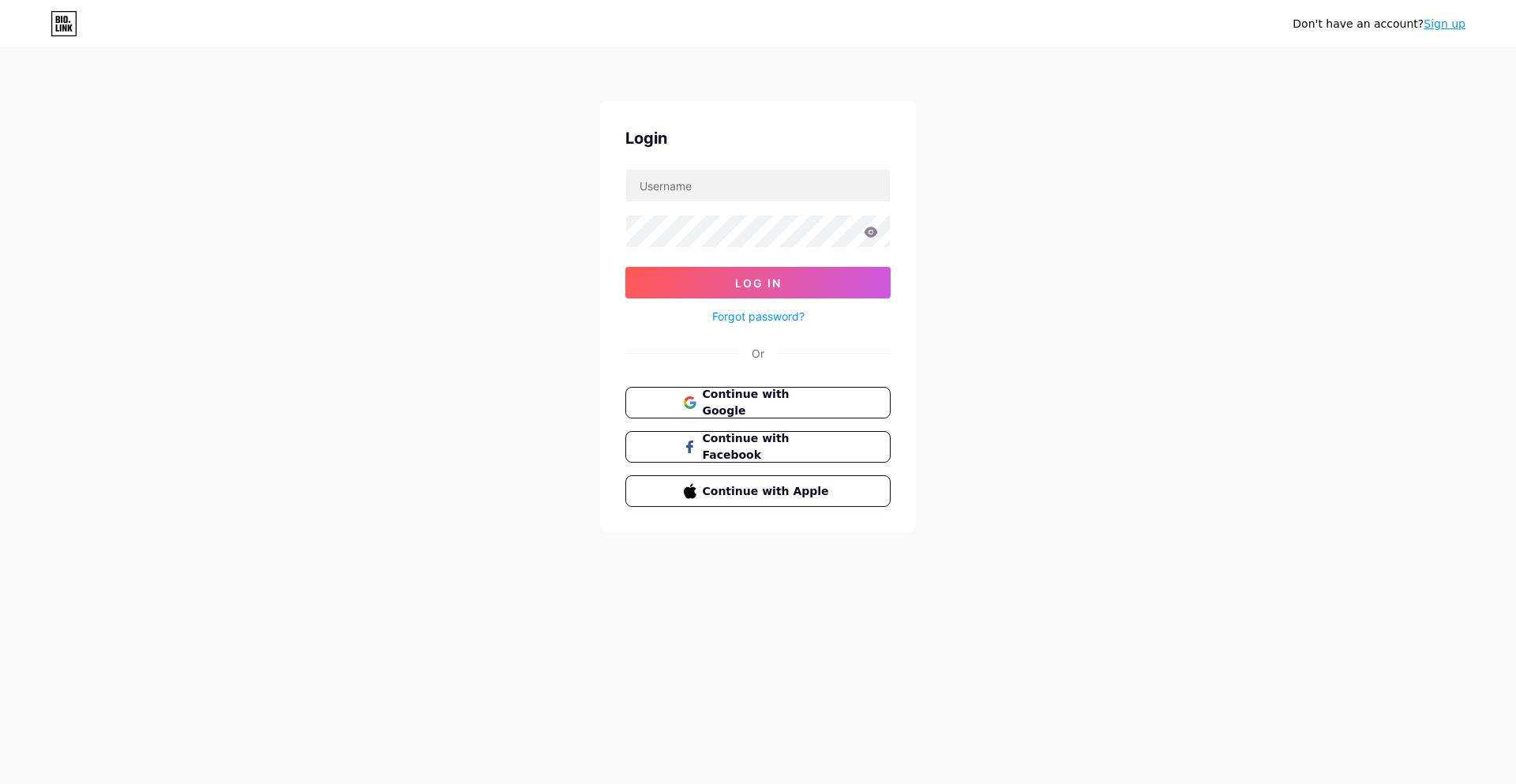
click at [2, 457] on div "Don't have an account? Sign up Login Log In Forgot password? Or Continue with G…" at bounding box center [758, 291] width 1516 height 583
click at [2, 457] on div "Don't have an account? Sign up Login Log In Forgot password? Or Continue with G…" at bounding box center [758, 291] width 1516 height 583
click at [0, 455] on div "Don't have an account? Sign up Login Log In Forgot password? Or Continue with G…" at bounding box center [758, 291] width 1516 height 583
click at [1, 455] on div "Don't have an account? Sign up Login Log In Forgot password? Or Continue with G…" at bounding box center [758, 291] width 1516 height 583
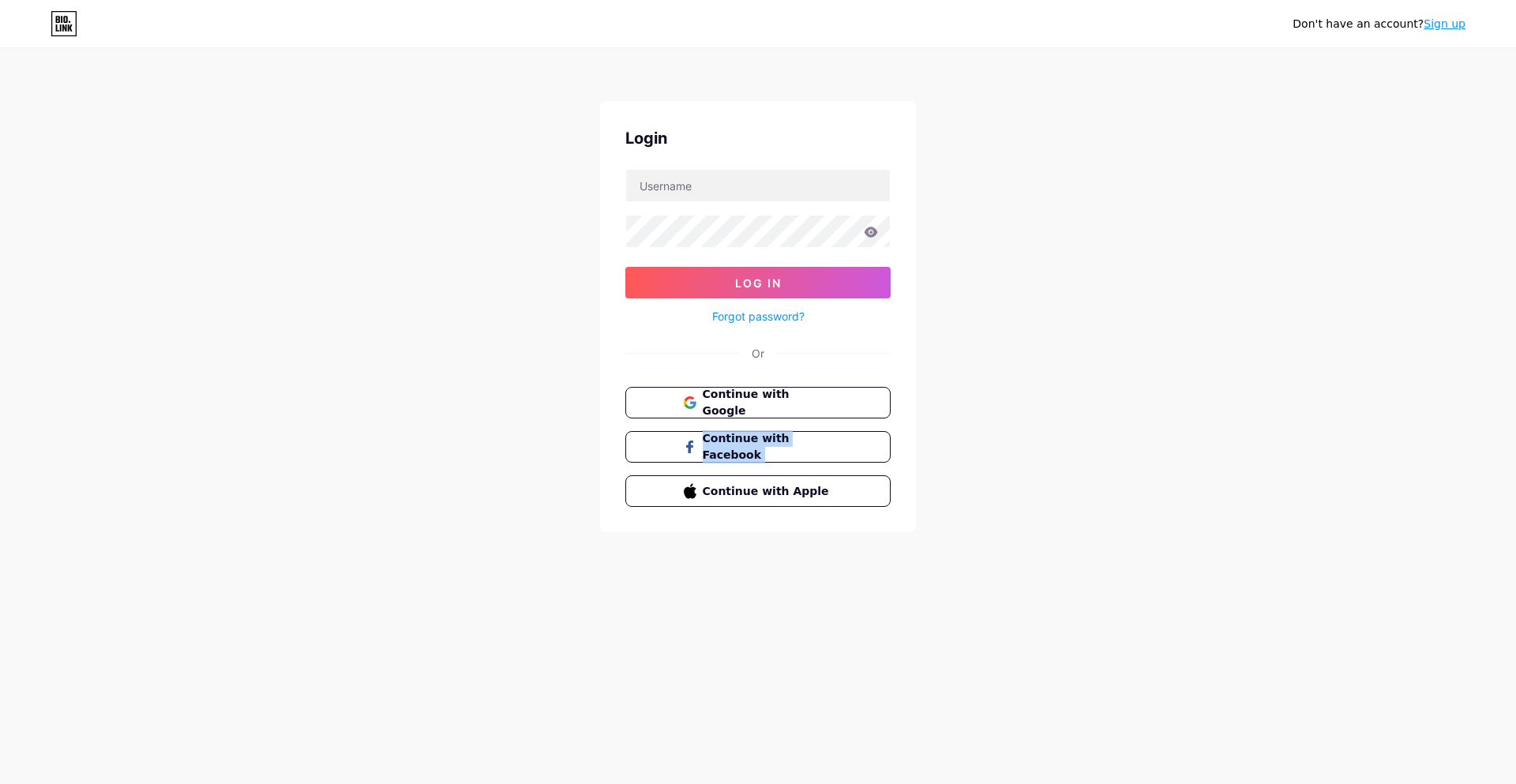
click at [0, 458] on div "Don't have an account? Sign up Login Log In Forgot password? Or Continue with G…" at bounding box center [758, 291] width 1516 height 583
click at [1, 457] on div "Don't have an account? Sign up Login Log In Forgot password? Or Continue with G…" at bounding box center [758, 291] width 1516 height 583
click at [2, 458] on div "Don't have an account? Sign up Login Log In Forgot password? Or Continue with G…" at bounding box center [758, 291] width 1516 height 583
click at [2, 457] on div "Don't have an account? Sign up Login Log In Forgot password? Or Continue with G…" at bounding box center [758, 291] width 1516 height 583
